Goal: Transaction & Acquisition: Purchase product/service

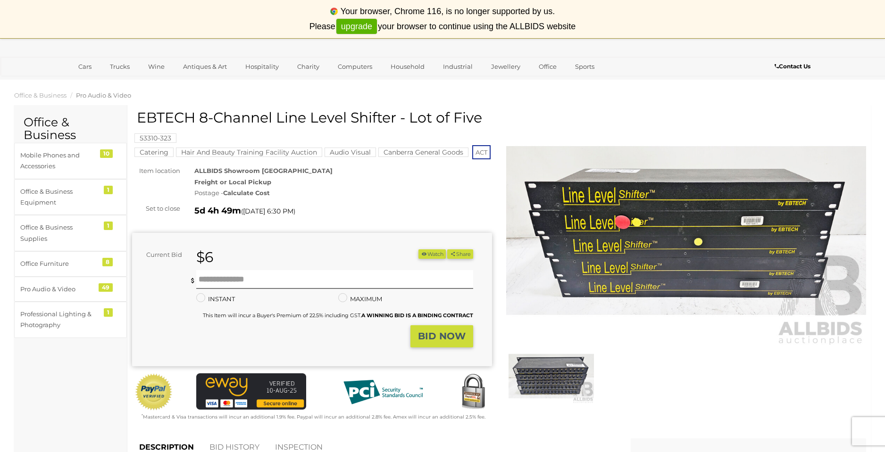
scroll to position [42, 0]
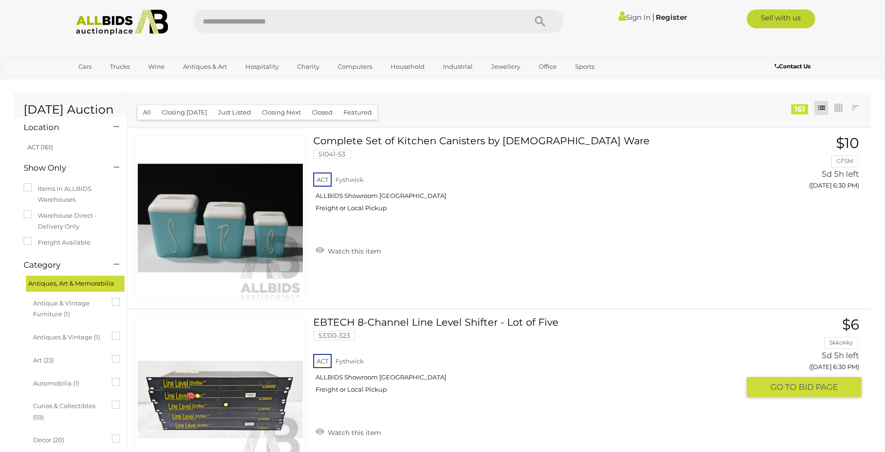
click at [205, 368] on link at bounding box center [220, 400] width 172 height 166
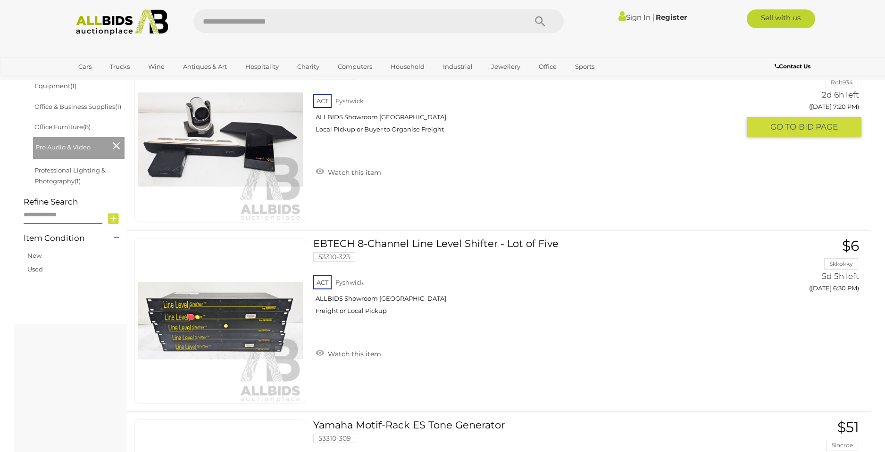
scroll to position [406, 0]
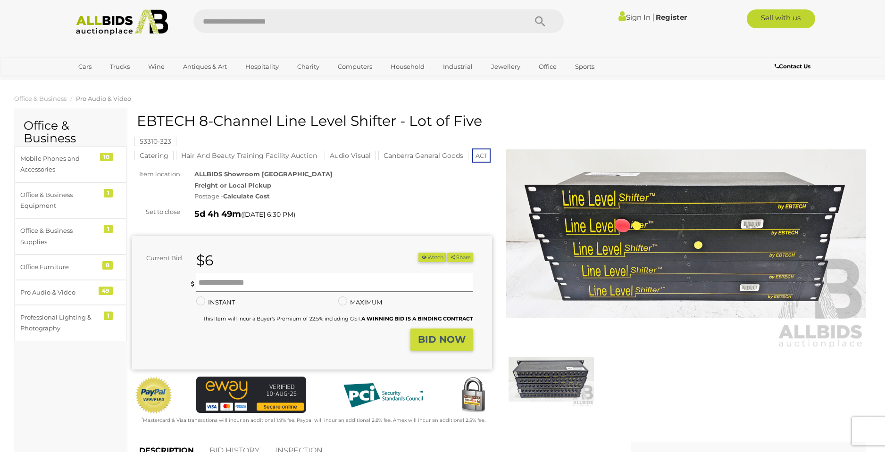
click at [148, 142] on mark "53310-323" at bounding box center [155, 141] width 42 height 9
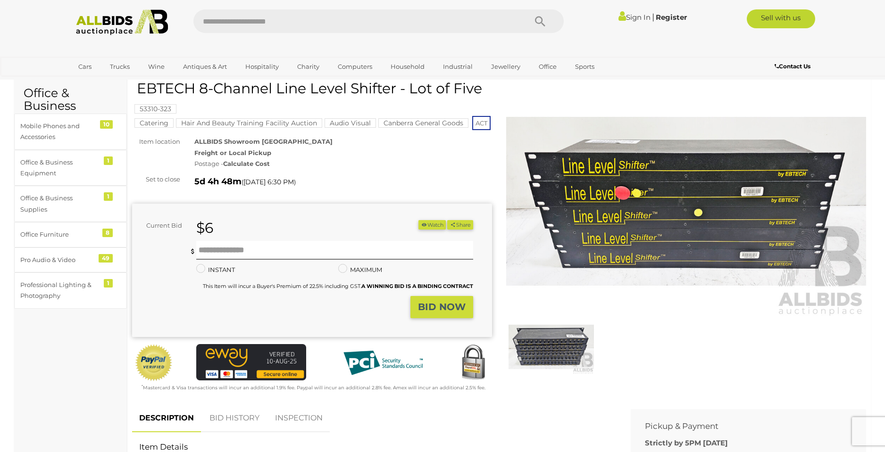
scroll to position [30, 0]
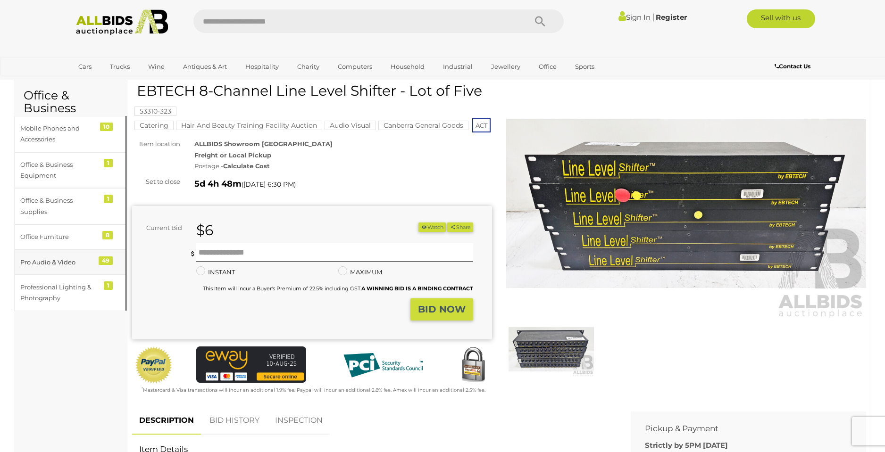
click at [60, 262] on div "Pro Audio & Video" at bounding box center [59, 262] width 78 height 11
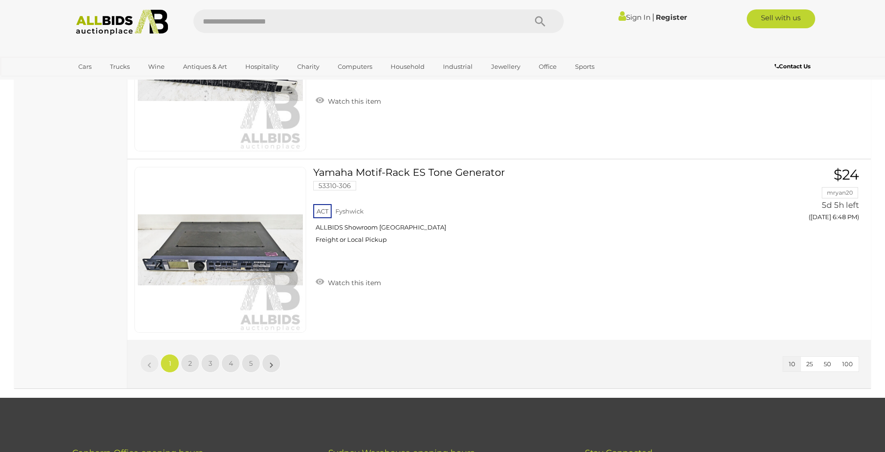
scroll to position [1766, 0]
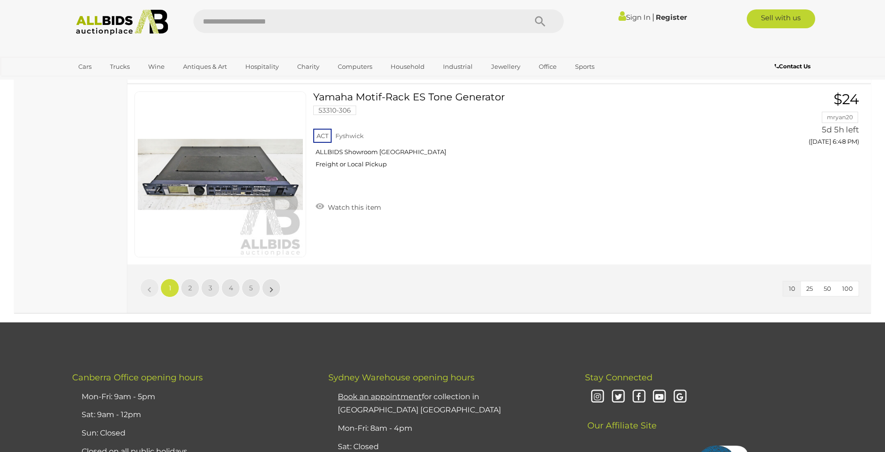
click at [848, 290] on span "100" at bounding box center [847, 289] width 11 height 8
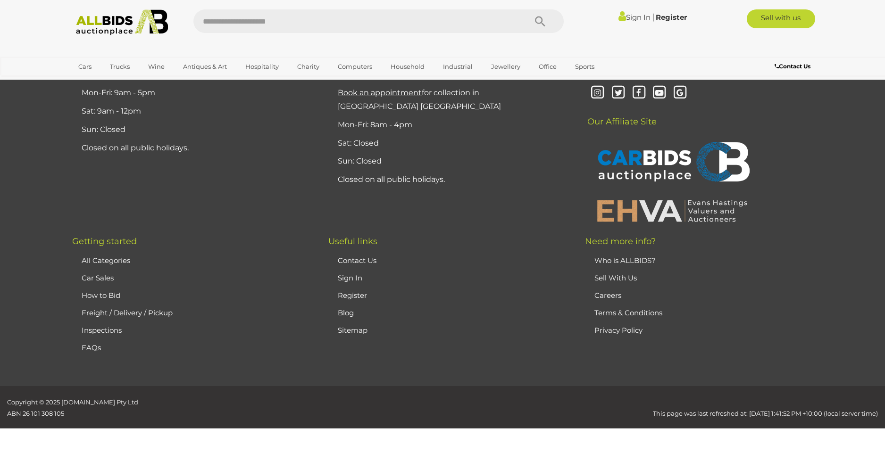
scroll to position [121, 0]
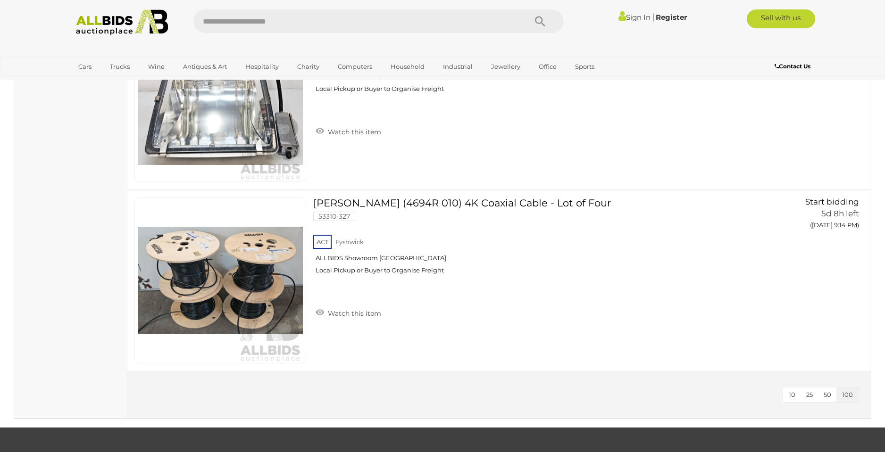
scroll to position [8834, 0]
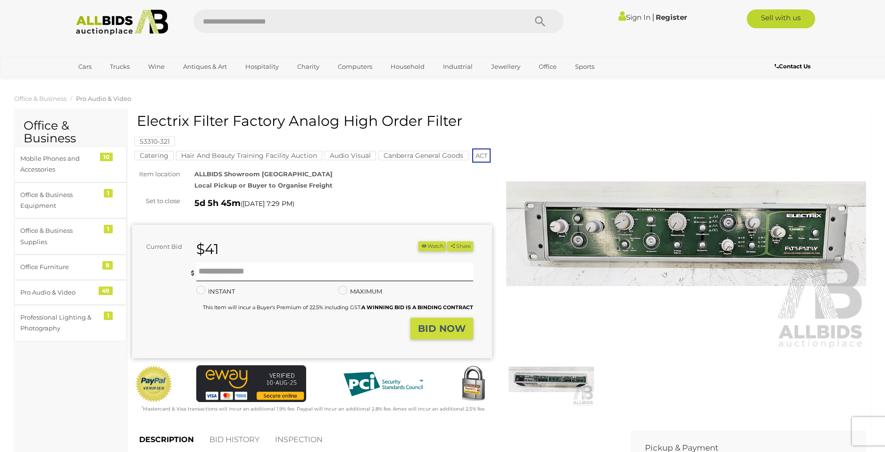
drag, startPoint x: 139, startPoint y: 121, endPoint x: 284, endPoint y: 117, distance: 145.3
click at [284, 117] on h1 "Electrix Filter Factory Analog High Order Filter" at bounding box center [313, 121] width 353 height 16
copy h1 "Electrix Filter Factory"
